Goal: Task Accomplishment & Management: Complete application form

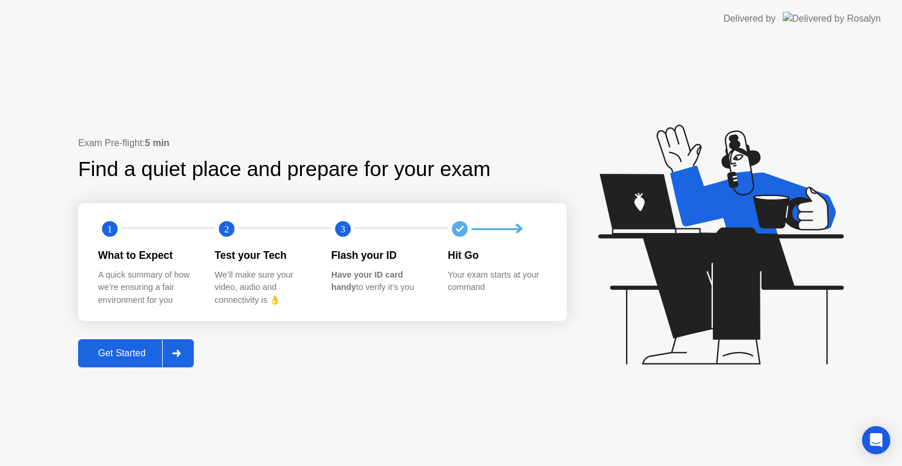
click at [143, 366] on button "Get Started" at bounding box center [136, 353] width 116 height 28
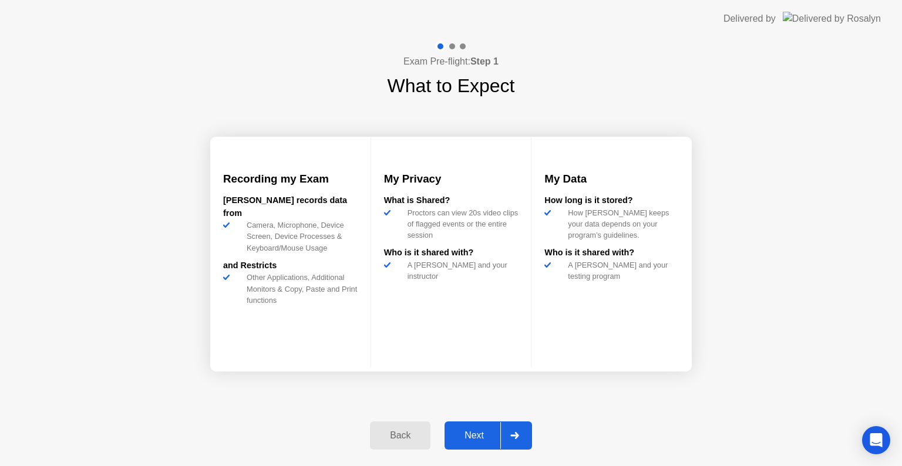
click at [514, 430] on div at bounding box center [514, 435] width 28 height 27
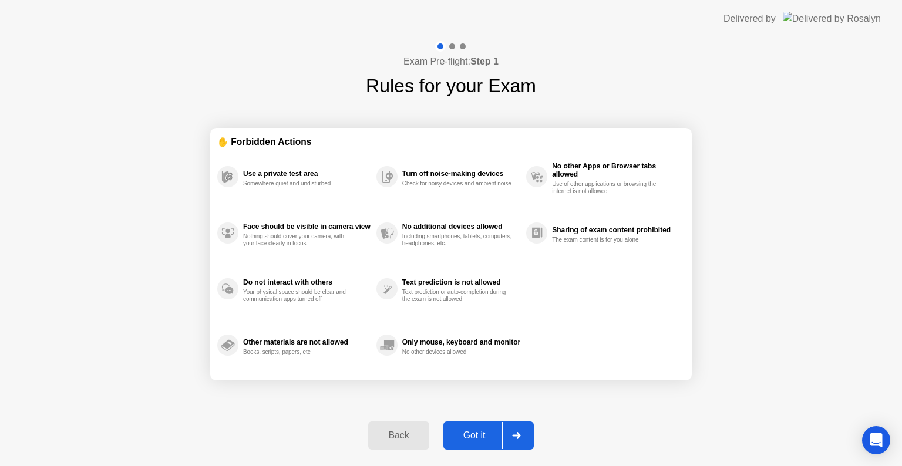
click at [483, 440] on div "Got it" at bounding box center [474, 435] width 55 height 11
select select "**********"
select select "*******"
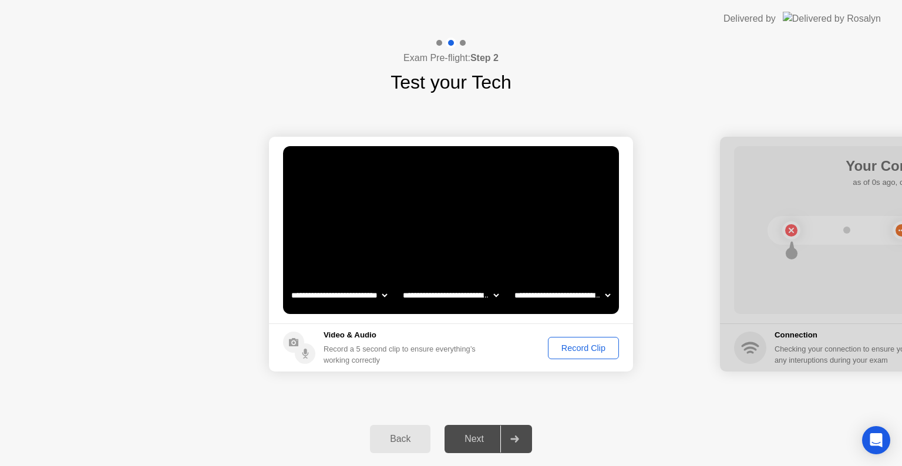
click at [574, 348] on div "Record Clip" at bounding box center [583, 347] width 63 height 9
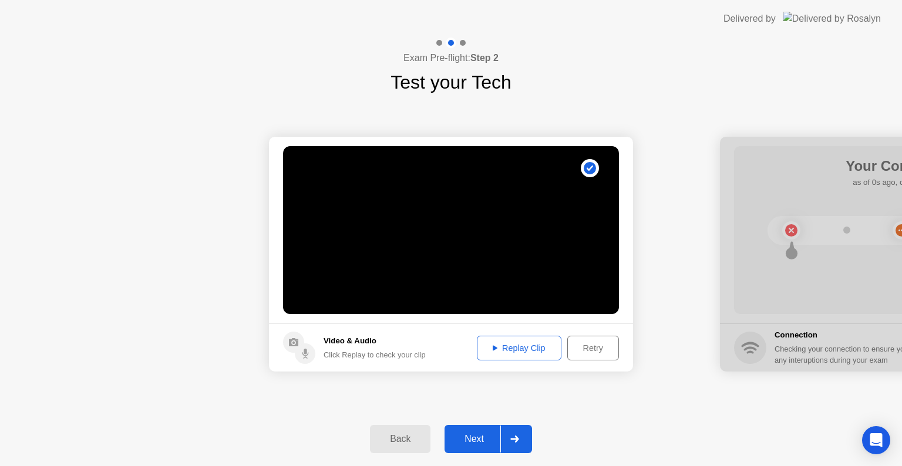
click at [520, 348] on div "Replay Clip" at bounding box center [519, 347] width 76 height 9
click at [505, 439] on div at bounding box center [514, 439] width 28 height 27
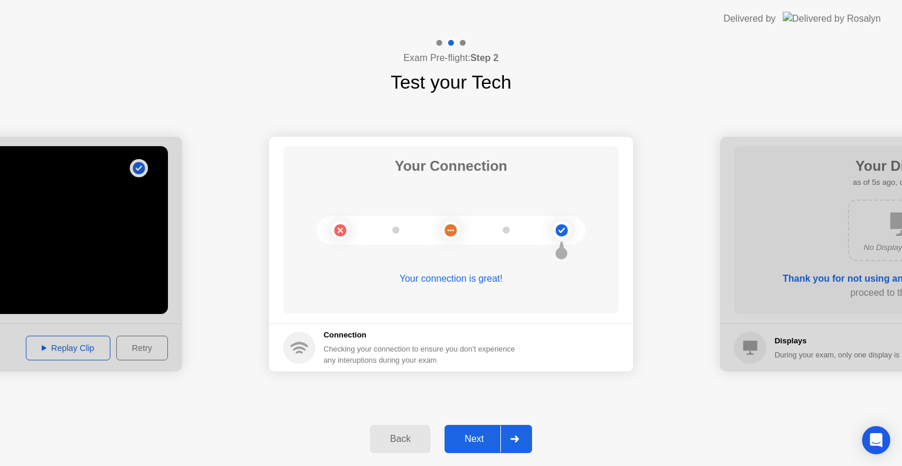
click at [517, 427] on div at bounding box center [514, 439] width 28 height 27
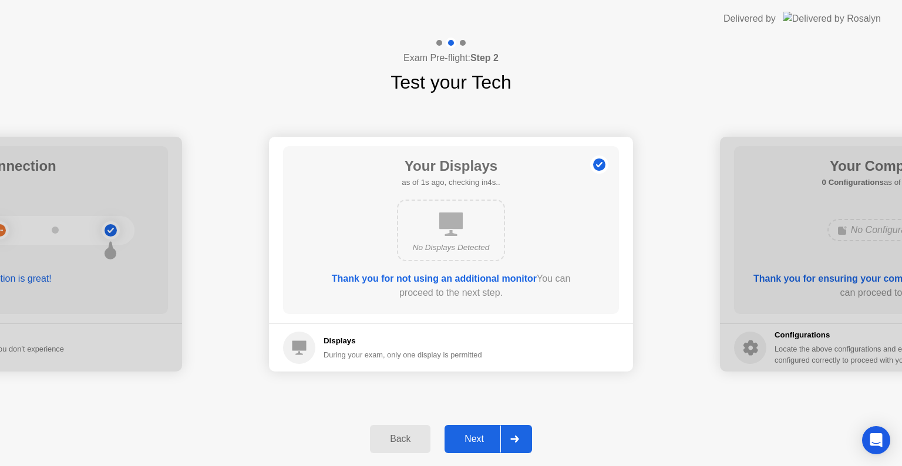
click at [514, 437] on icon at bounding box center [514, 439] width 9 height 7
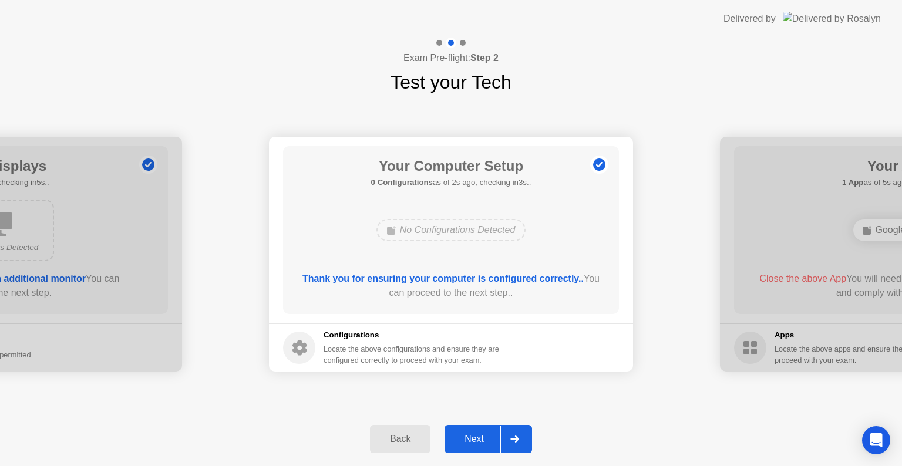
click at [520, 431] on div at bounding box center [514, 439] width 28 height 27
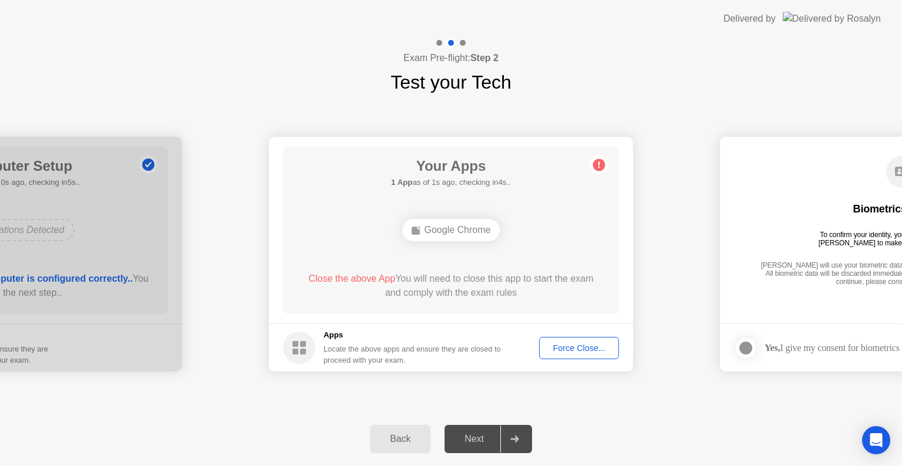
click at [505, 298] on div "Close the above App You will need to close this app to start the exam and compl…" at bounding box center [451, 286] width 302 height 28
click at [512, 279] on div "Close the above App You will need to close this app to start the exam and compl…" at bounding box center [451, 286] width 302 height 28
click at [598, 161] on circle at bounding box center [599, 165] width 12 height 12
click at [456, 232] on div "Google Chrome" at bounding box center [451, 230] width 98 height 22
click at [520, 241] on div "Google Chrome" at bounding box center [450, 230] width 269 height 32
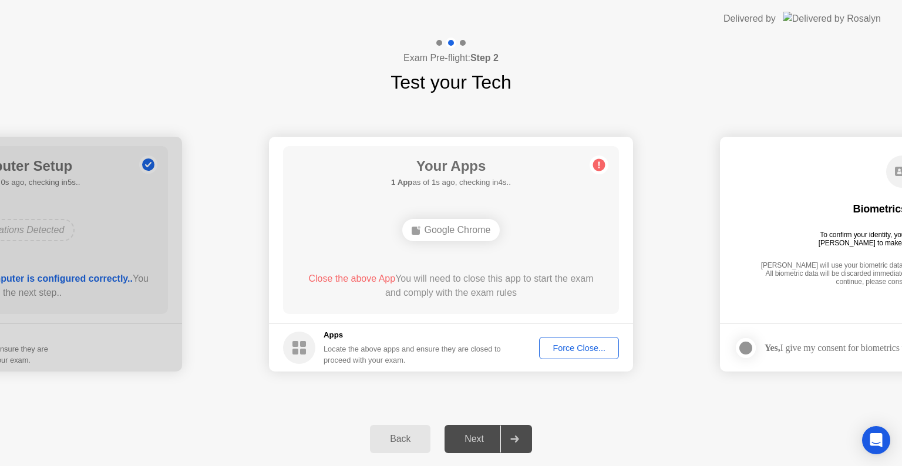
click at [542, 257] on div "Your Apps 1 App as of 1s ago, checking in4s.. Google Chrome Close the above App…" at bounding box center [451, 230] width 336 height 168
click at [582, 350] on div "Force Close..." at bounding box center [579, 347] width 72 height 9
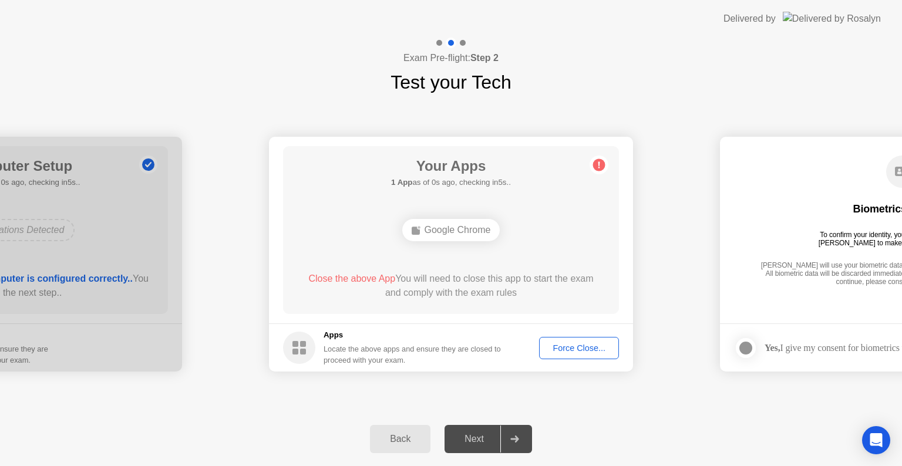
click at [473, 235] on div "Google Chrome" at bounding box center [451, 230] width 98 height 22
click at [554, 348] on div "Force Close..." at bounding box center [579, 347] width 72 height 9
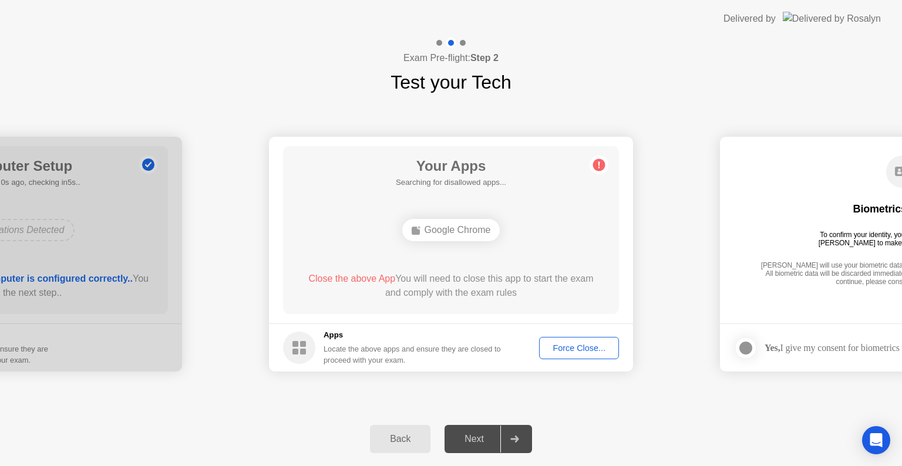
click at [465, 230] on div "Google Chrome" at bounding box center [451, 230] width 98 height 22
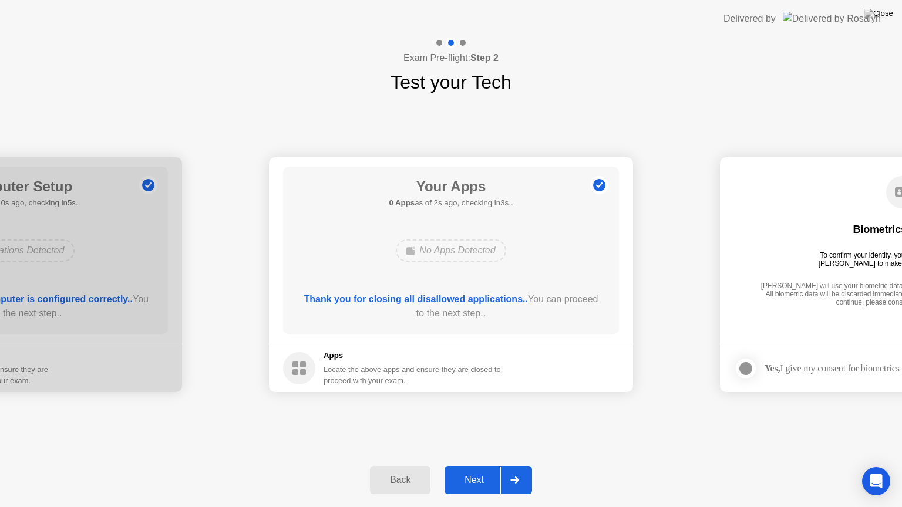
click at [521, 466] on div at bounding box center [514, 480] width 28 height 27
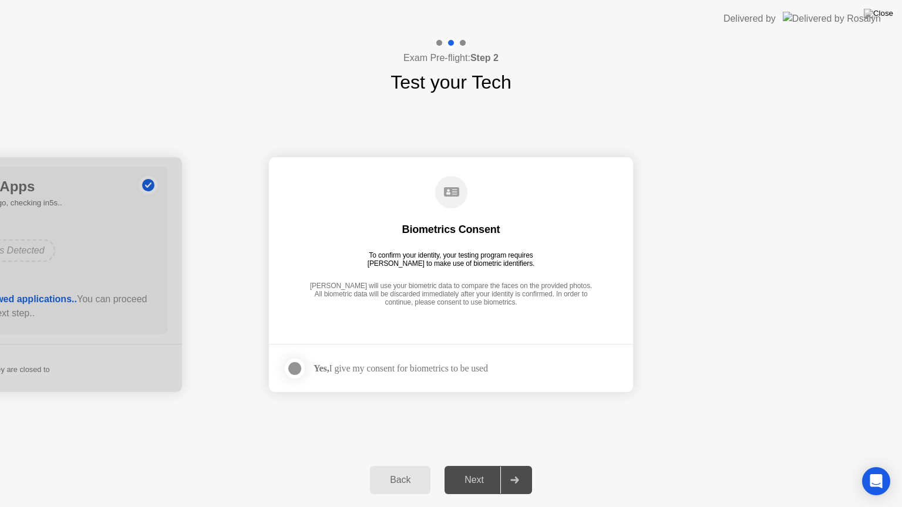
click at [372, 362] on div "Yes, I give my consent for biometrics to be used" at bounding box center [385, 368] width 205 height 23
drag, startPoint x: 398, startPoint y: 374, endPoint x: 366, endPoint y: 374, distance: 31.7
click at [396, 374] on div "Yes, I give my consent for biometrics to be used" at bounding box center [385, 368] width 205 height 23
click at [272, 372] on footer "Yes, I give my consent for biometrics to be used" at bounding box center [451, 368] width 364 height 48
click at [290, 367] on div at bounding box center [295, 369] width 14 height 14
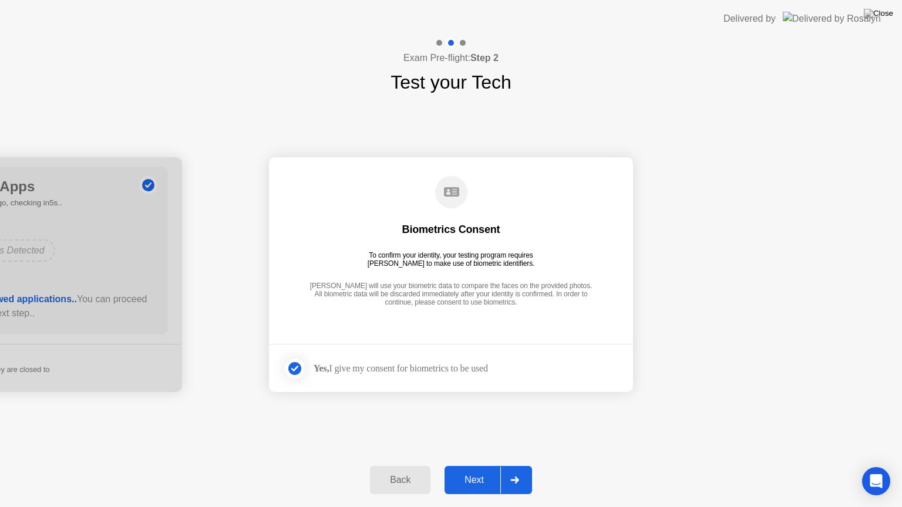
click at [512, 466] on icon at bounding box center [514, 480] width 9 height 7
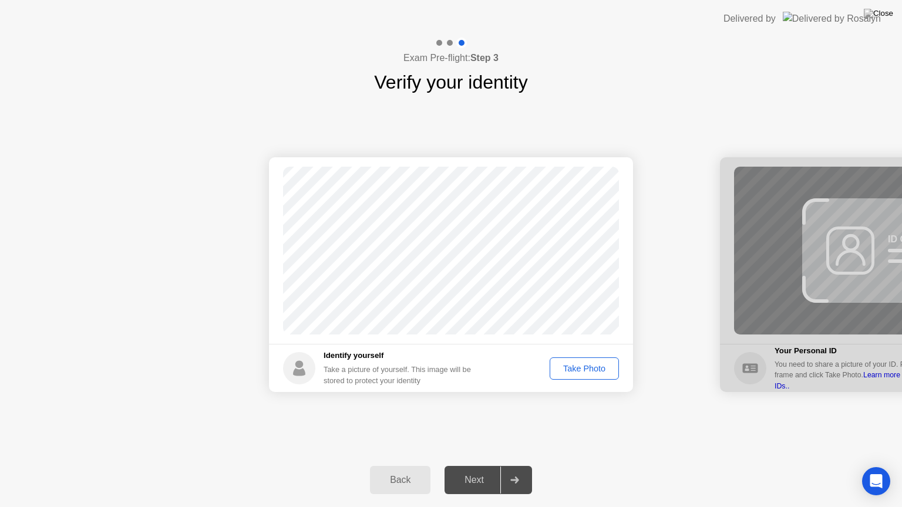
click at [581, 366] on div "Take Photo" at bounding box center [584, 368] width 61 height 9
click at [489, 466] on div "Next" at bounding box center [474, 480] width 52 height 11
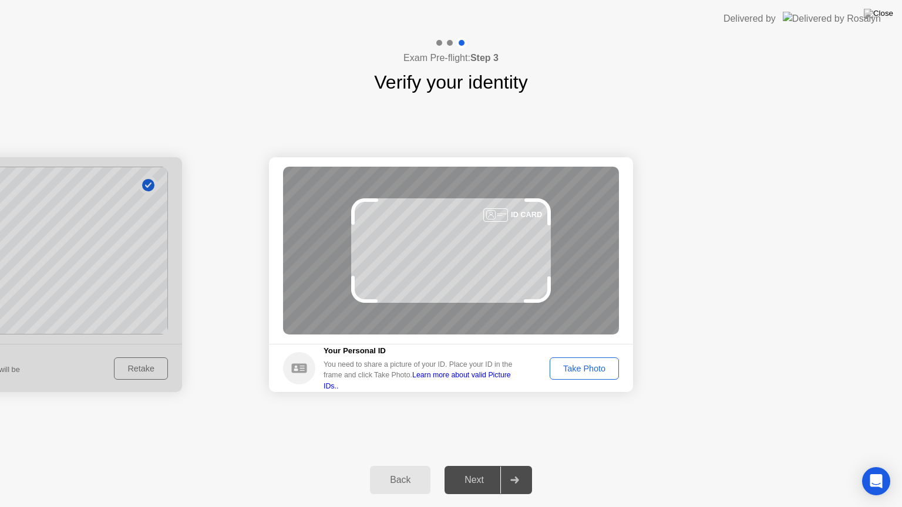
click at [594, 367] on div "Take Photo" at bounding box center [584, 368] width 61 height 9
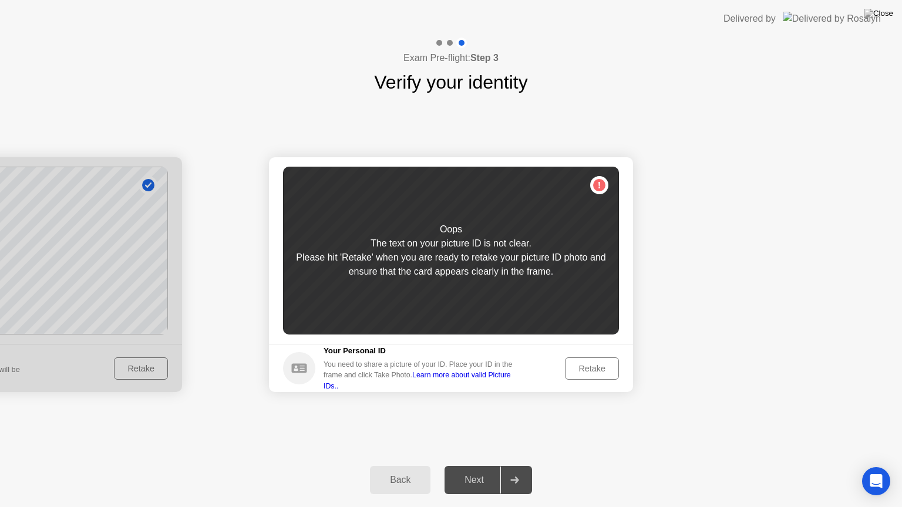
click at [575, 368] on div "Retake" at bounding box center [592, 368] width 46 height 9
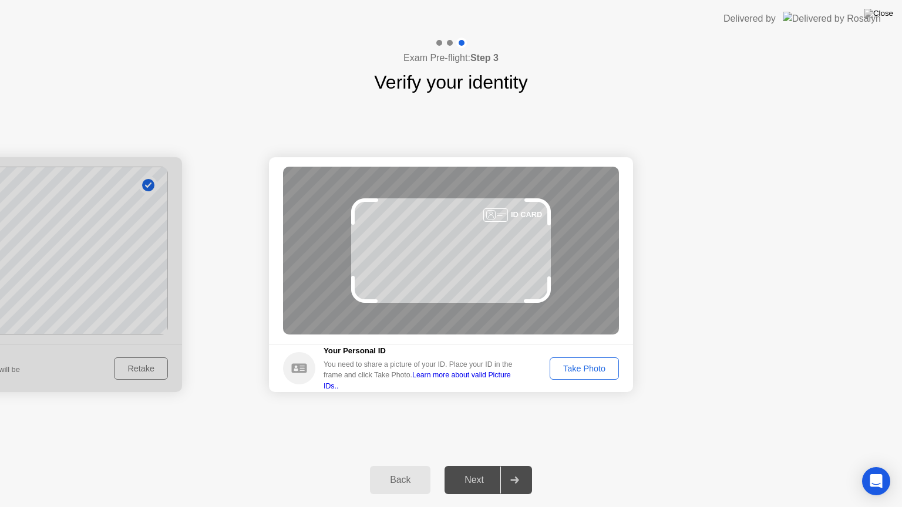
click at [534, 272] on div "ID CARD" at bounding box center [451, 251] width 336 height 168
click at [594, 355] on footer "Your Personal ID You need to share a picture of your ID. Place your ID in the f…" at bounding box center [451, 368] width 364 height 48
click at [582, 364] on div "Take Photo" at bounding box center [584, 368] width 61 height 9
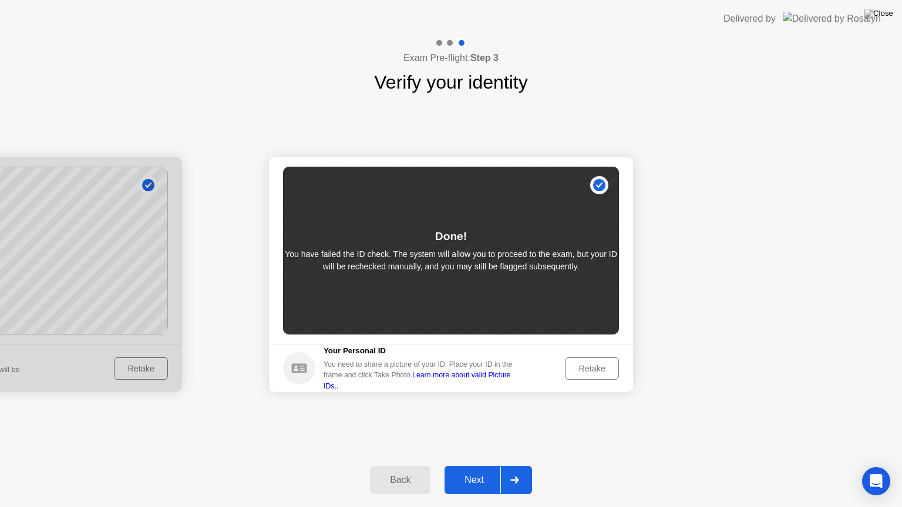
click at [518, 466] on icon at bounding box center [514, 480] width 9 height 7
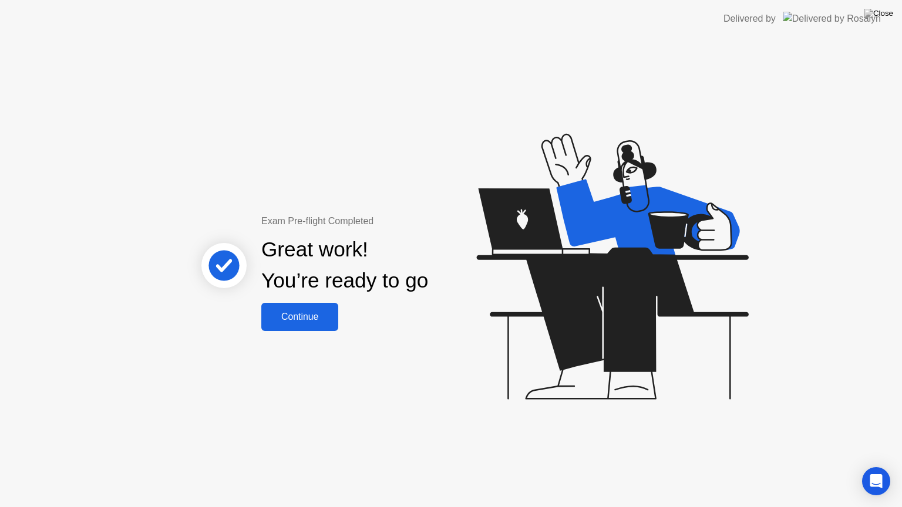
click at [309, 313] on div "Continue" at bounding box center [300, 317] width 70 height 11
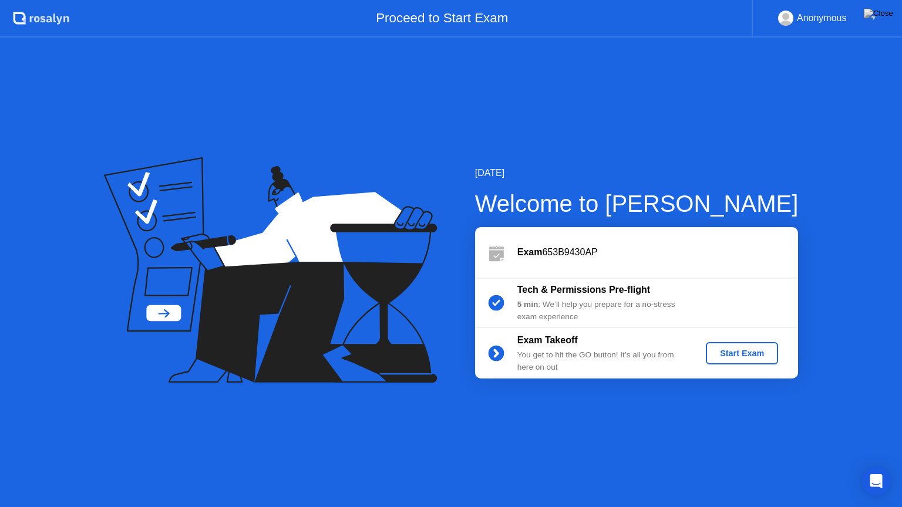
click at [737, 352] on div "Start Exam" at bounding box center [741, 353] width 63 height 9
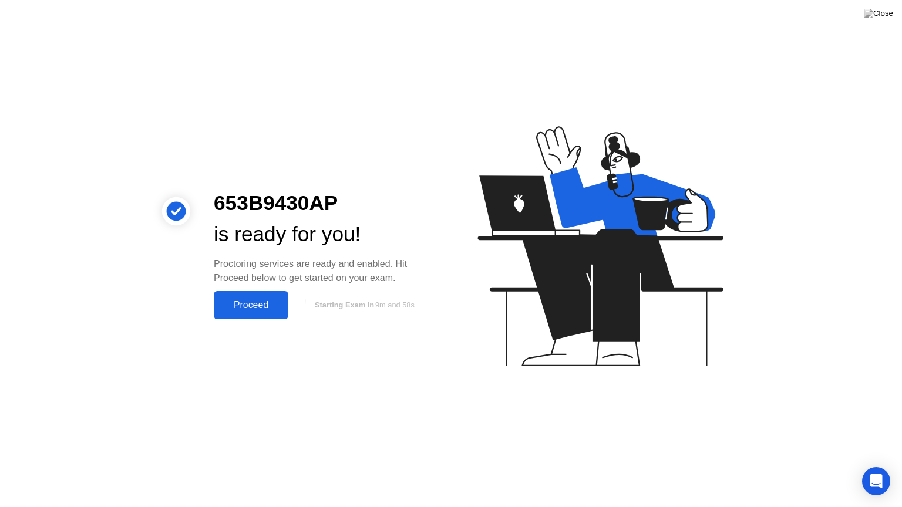
click at [261, 310] on div "Proceed" at bounding box center [251, 305] width 68 height 11
